Goal: Information Seeking & Learning: Learn about a topic

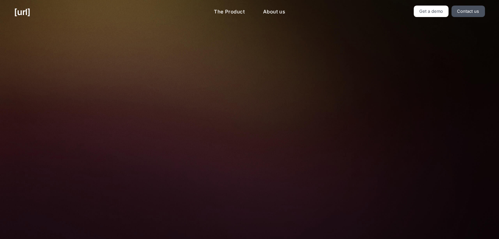
scroll to position [209, 0]
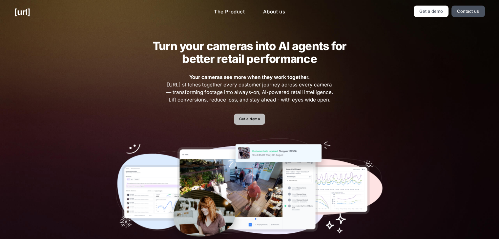
click at [247, 121] on link "Get a demo" at bounding box center [249, 119] width 31 height 11
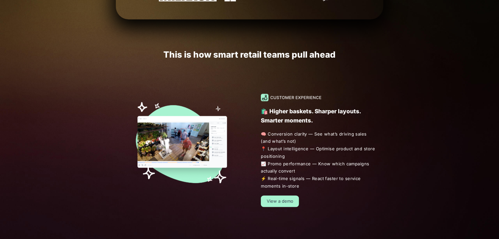
scroll to position [348, 0]
